Goal: Task Accomplishment & Management: Manage account settings

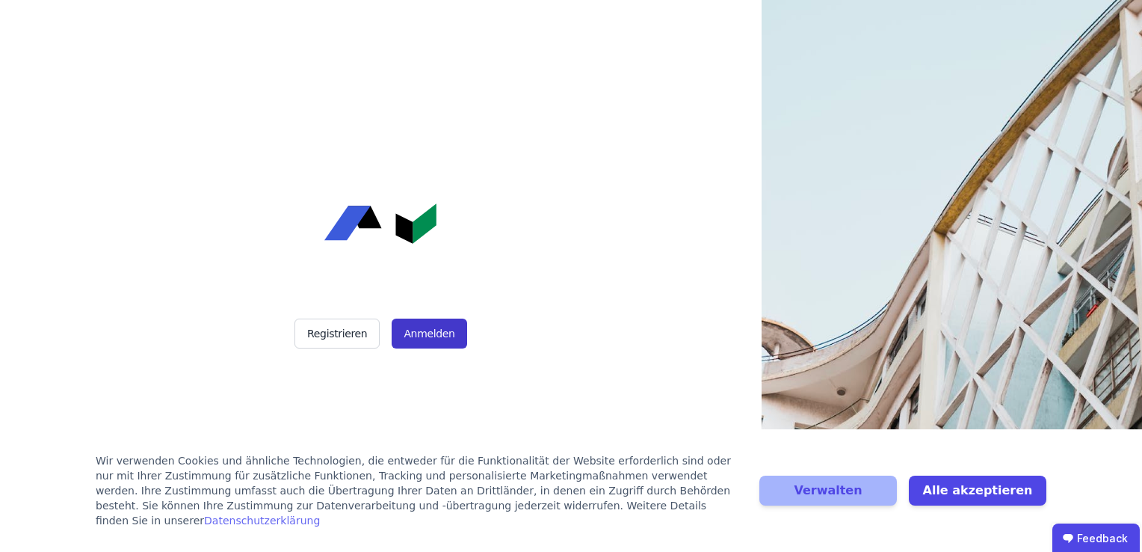
click at [456, 342] on button "Anmelden" at bounding box center [429, 333] width 75 height 30
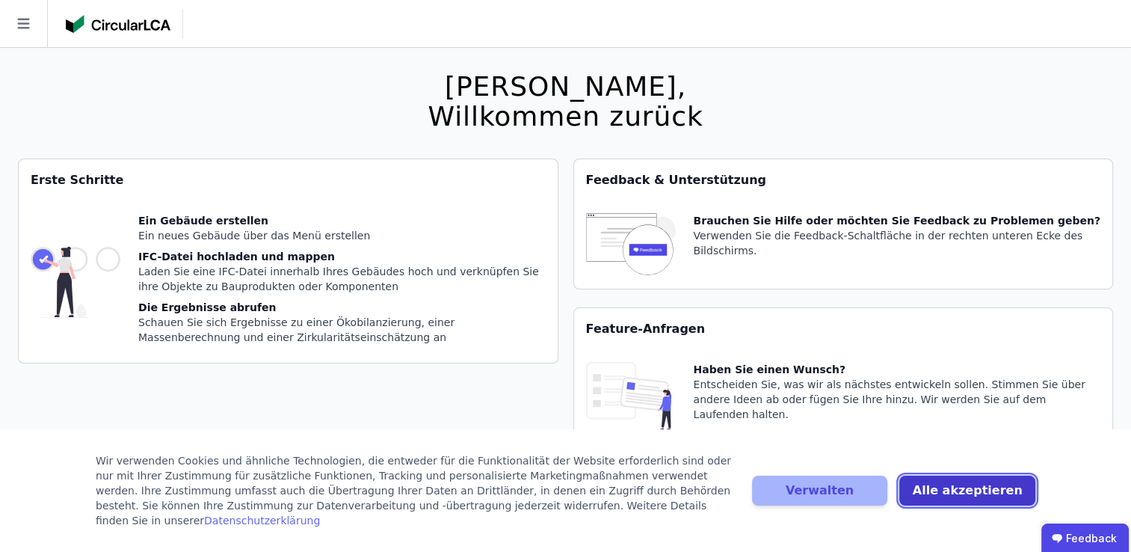
click at [1002, 496] on button "Alle akzeptieren" at bounding box center [967, 490] width 136 height 30
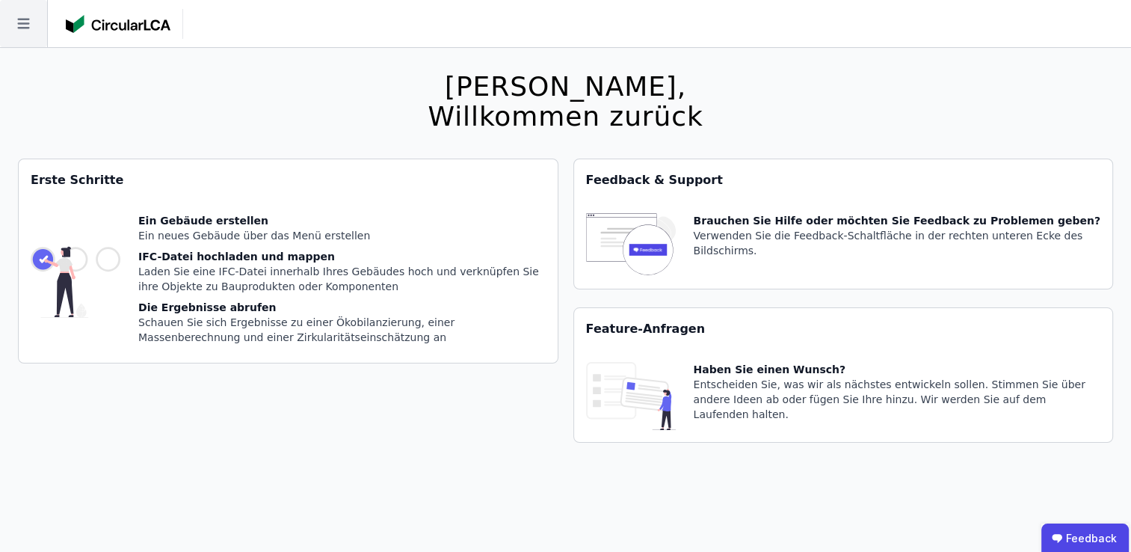
click at [33, 22] on icon at bounding box center [23, 23] width 47 height 47
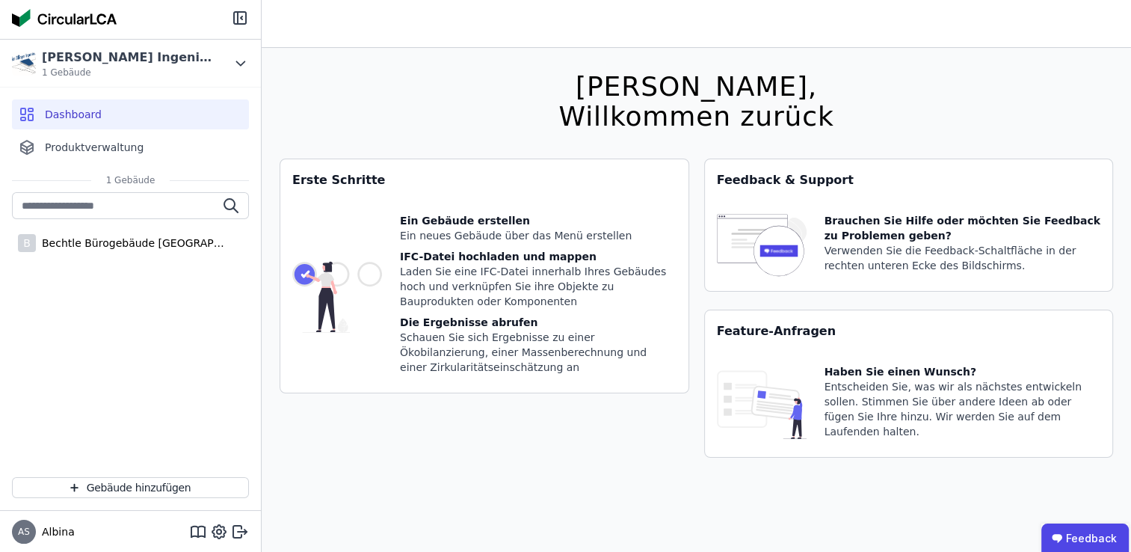
click at [478, 83] on div "[PERSON_NAME], Willkommen zurück Sie verwenden derzeit eine Beta-Version. Es kö…" at bounding box center [696, 324] width 833 height 552
